Goal: Find contact information: Find contact information

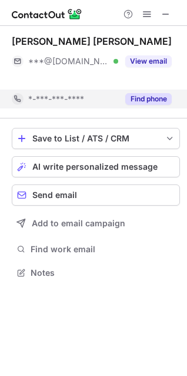
scroll to position [246, 187]
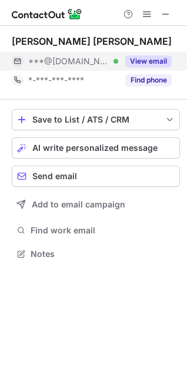
click at [160, 61] on button "View email" at bounding box center [149, 61] width 47 height 12
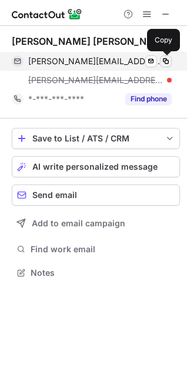
click at [168, 61] on span at bounding box center [165, 61] width 9 height 9
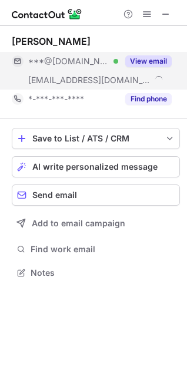
click at [154, 64] on button "View email" at bounding box center [149, 61] width 47 height 12
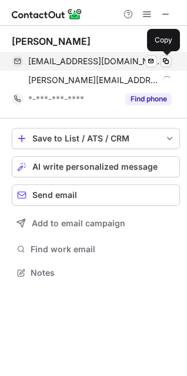
click at [169, 62] on span at bounding box center [165, 61] width 9 height 9
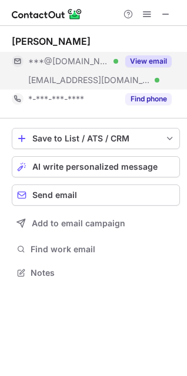
click at [137, 64] on button "View email" at bounding box center [149, 61] width 47 height 12
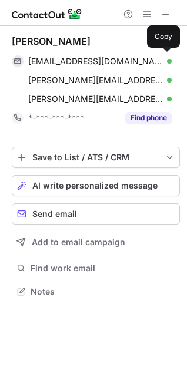
scroll to position [283, 187]
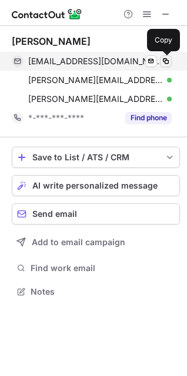
click at [161, 61] on span at bounding box center [165, 61] width 9 height 9
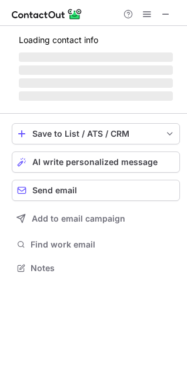
scroll to position [246, 187]
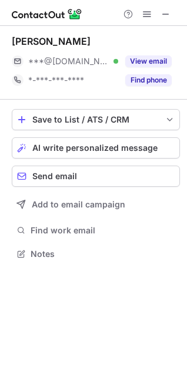
click at [160, 61] on button "View email" at bounding box center [149, 61] width 47 height 12
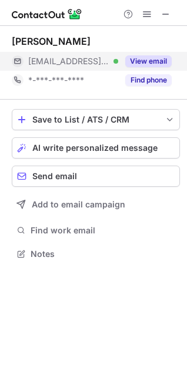
click at [138, 59] on button "View email" at bounding box center [149, 61] width 47 height 12
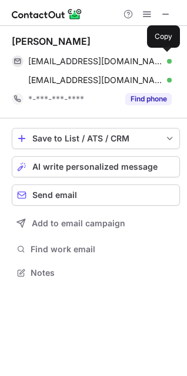
scroll to position [265, 187]
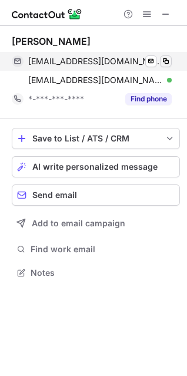
click at [168, 62] on span at bounding box center [165, 61] width 9 height 9
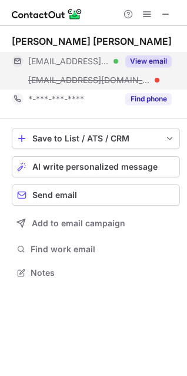
click at [161, 60] on button "View email" at bounding box center [149, 61] width 47 height 12
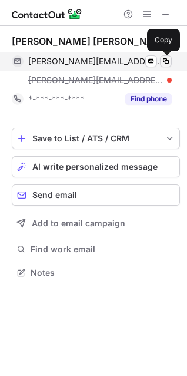
click at [167, 61] on span at bounding box center [165, 61] width 9 height 9
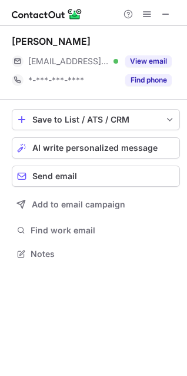
scroll to position [246, 187]
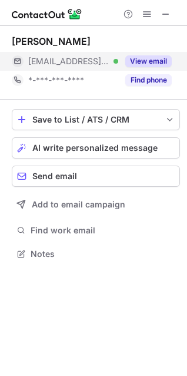
click at [140, 63] on button "View email" at bounding box center [149, 61] width 47 height 12
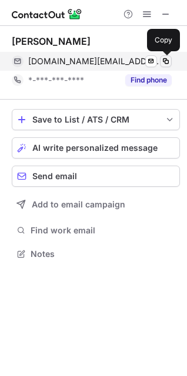
click at [163, 63] on span at bounding box center [165, 61] width 9 height 9
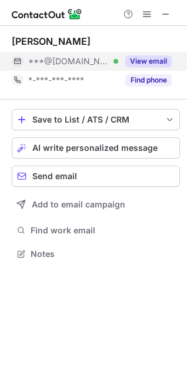
click at [137, 65] on button "View email" at bounding box center [149, 61] width 47 height 12
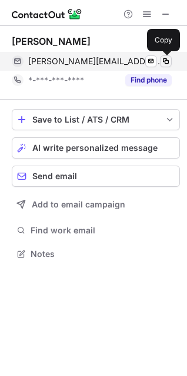
click at [161, 61] on span at bounding box center [165, 61] width 9 height 9
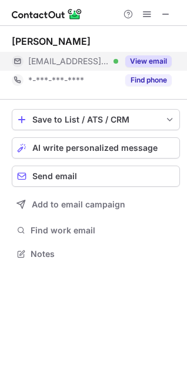
click at [134, 60] on button "View email" at bounding box center [149, 61] width 47 height 12
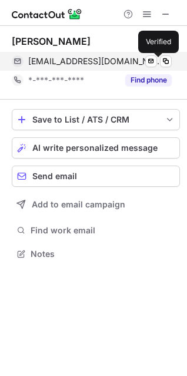
click at [167, 62] on div at bounding box center [169, 61] width 5 height 5
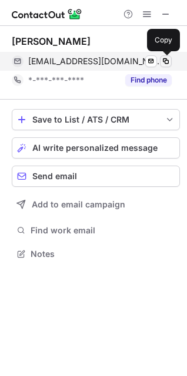
click at [162, 61] on span at bounding box center [165, 61] width 9 height 9
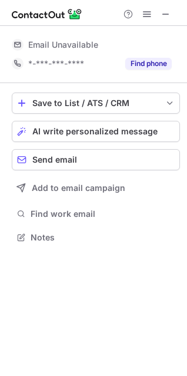
scroll to position [6, 6]
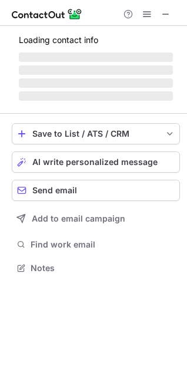
click at [144, 59] on span "‌" at bounding box center [96, 56] width 154 height 9
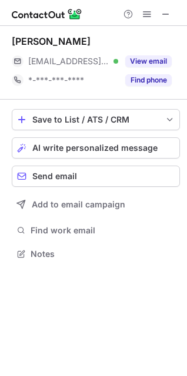
scroll to position [246, 187]
click at [144, 59] on button "View email" at bounding box center [149, 61] width 47 height 12
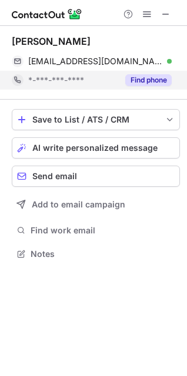
scroll to position [229, 187]
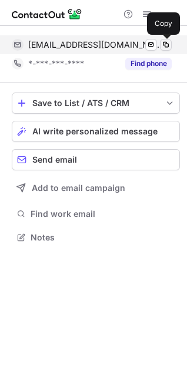
click at [168, 42] on span at bounding box center [165, 44] width 9 height 9
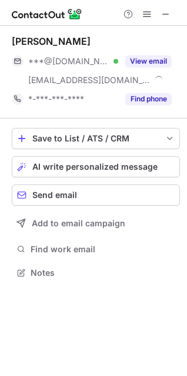
scroll to position [265, 187]
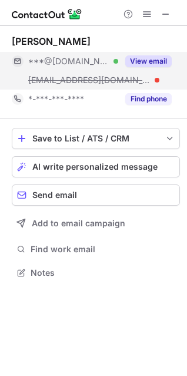
click at [162, 60] on button "View email" at bounding box center [149, 61] width 47 height 12
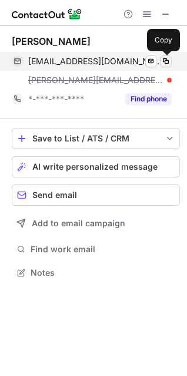
click at [164, 61] on span at bounding box center [165, 61] width 9 height 9
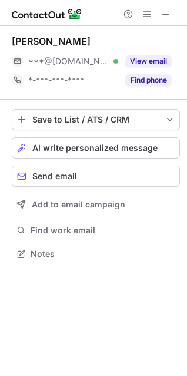
scroll to position [246, 187]
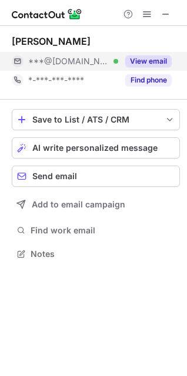
click at [150, 56] on button "View email" at bounding box center [149, 61] width 47 height 12
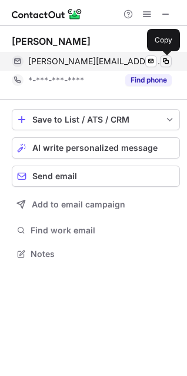
click at [167, 60] on span at bounding box center [165, 61] width 9 height 9
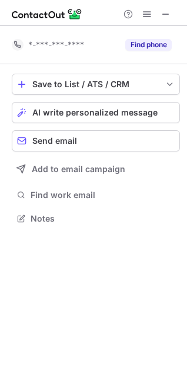
scroll to position [265, 187]
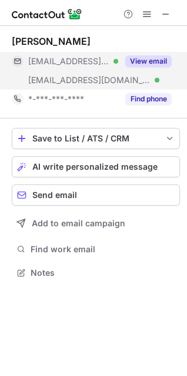
click at [137, 60] on button "View email" at bounding box center [149, 61] width 47 height 12
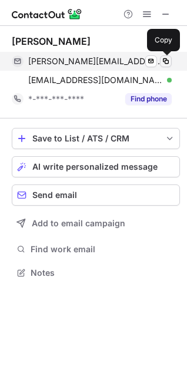
click at [168, 59] on span at bounding box center [165, 61] width 9 height 9
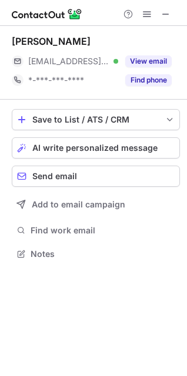
scroll to position [246, 187]
